Goal: Task Accomplishment & Management: Manage account settings

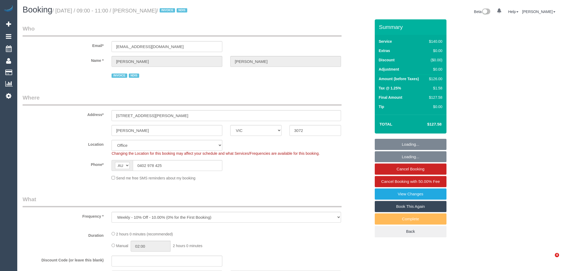
select select "VIC"
select select "object:647"
select select "number:28"
select select "number:14"
select select "number:18"
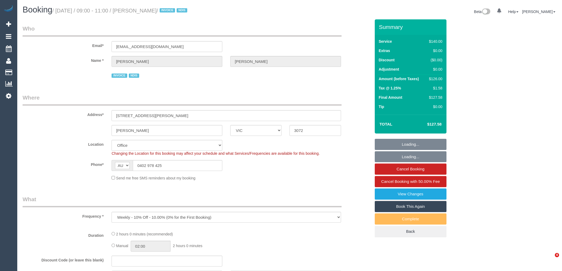
select select "number:25"
select select "number:34"
select select "number:13"
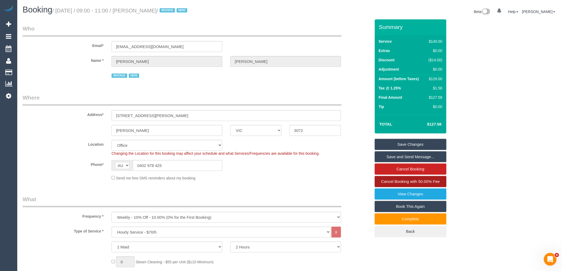
click at [420, 183] on span "Cancel Booking with 50.00% Fee" at bounding box center [410, 181] width 59 height 5
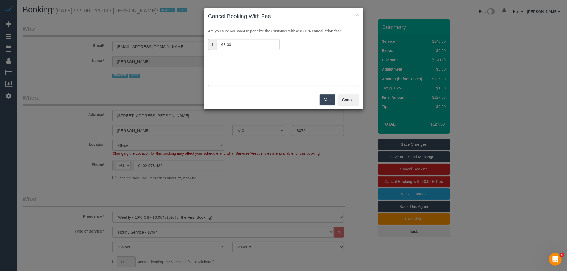
click at [285, 71] on textarea at bounding box center [283, 70] width 151 height 32
type textarea "No access via phone VC"
click at [323, 99] on button "Yes" at bounding box center [326, 99] width 15 height 11
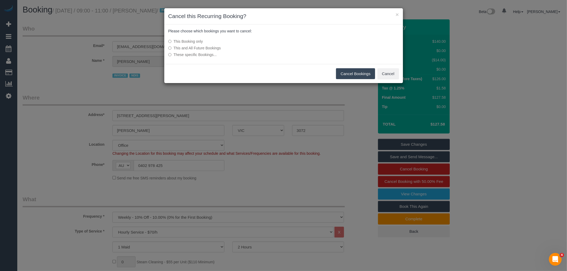
click at [358, 73] on button "Cancel Bookings" at bounding box center [355, 73] width 39 height 11
